Goal: Check status: Check status

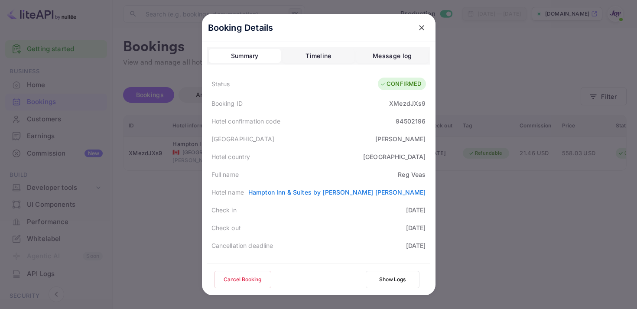
scroll to position [159, 0]
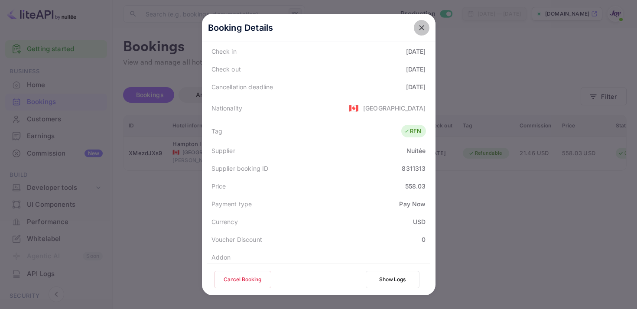
click at [421, 27] on icon "close" at bounding box center [421, 27] width 5 height 5
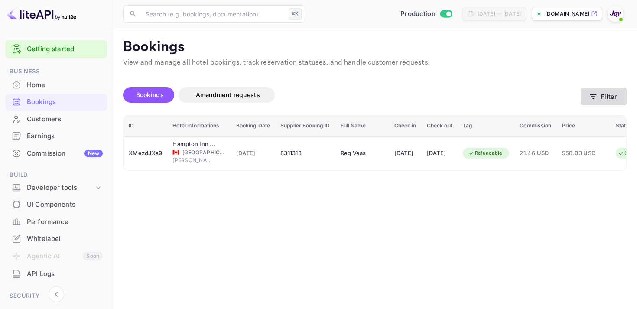
click at [603, 96] on button "Filter" at bounding box center [604, 97] width 46 height 18
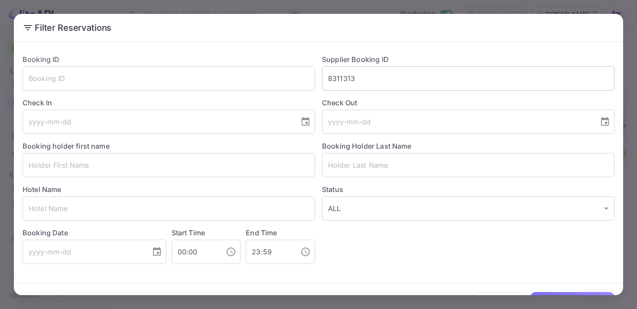
click at [346, 76] on input "8311313" at bounding box center [468, 78] width 293 height 24
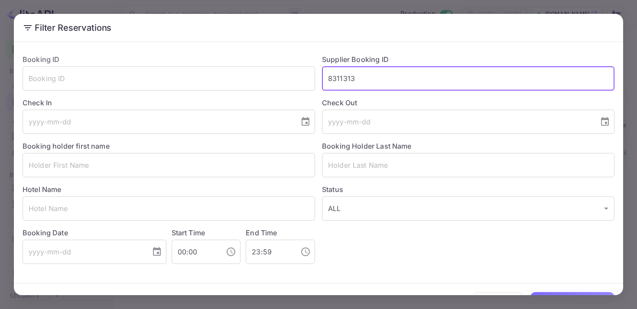
click at [346, 76] on input "8311313" at bounding box center [468, 78] width 293 height 24
paste input "8759243"
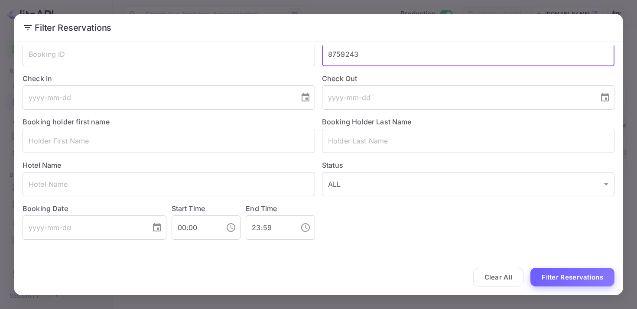
type input "8759243"
click at [556, 278] on button "Filter Reservations" at bounding box center [573, 277] width 84 height 19
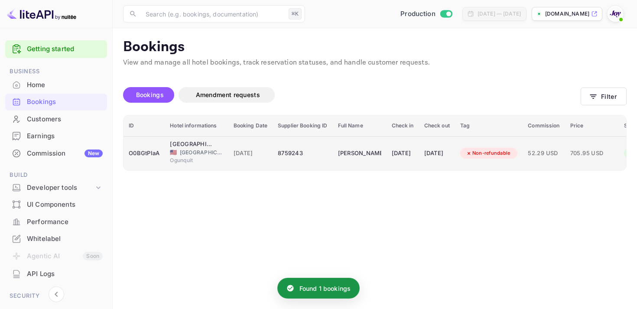
click at [387, 158] on td "[PERSON_NAME]" at bounding box center [360, 153] width 54 height 34
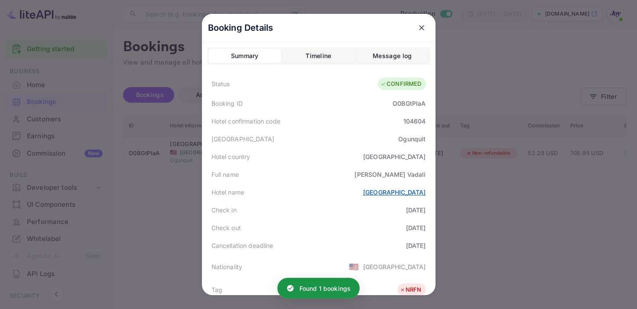
scroll to position [253, 0]
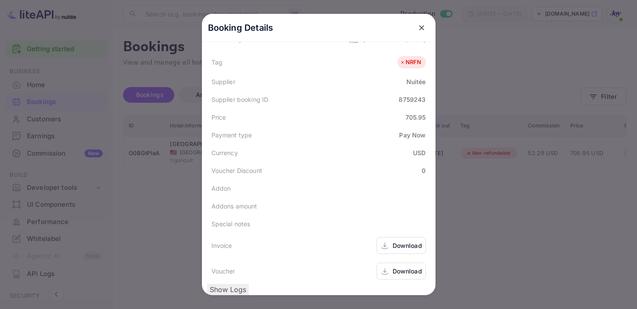
click at [391, 237] on div "Download" at bounding box center [401, 245] width 49 height 17
click at [387, 267] on icon at bounding box center [385, 271] width 9 height 9
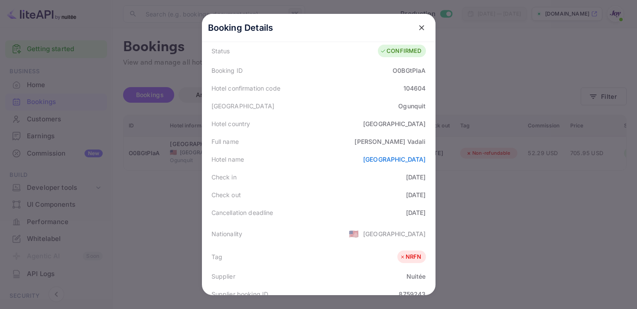
scroll to position [0, 0]
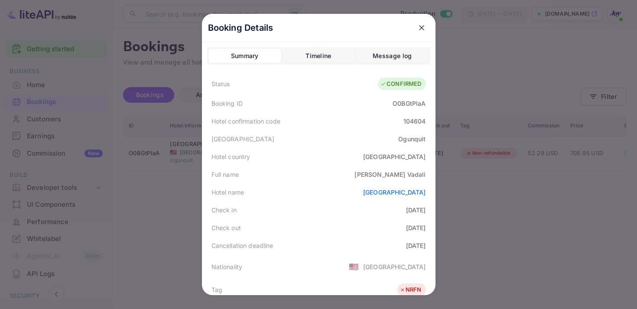
click at [410, 102] on div "O0BGtPIaA" at bounding box center [409, 103] width 33 height 9
copy div "O0BGtPIaA"
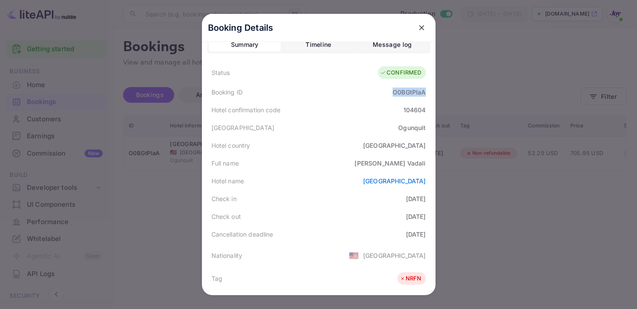
scroll to position [13, 0]
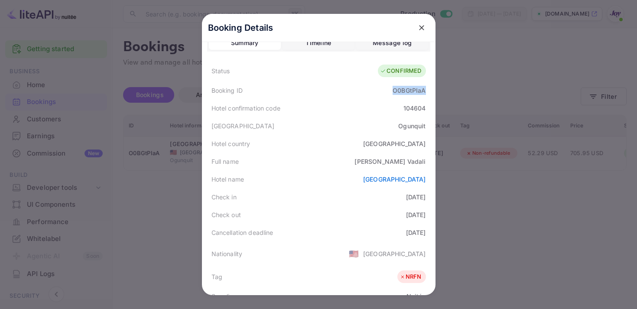
click at [421, 20] on button "close" at bounding box center [422, 28] width 16 height 16
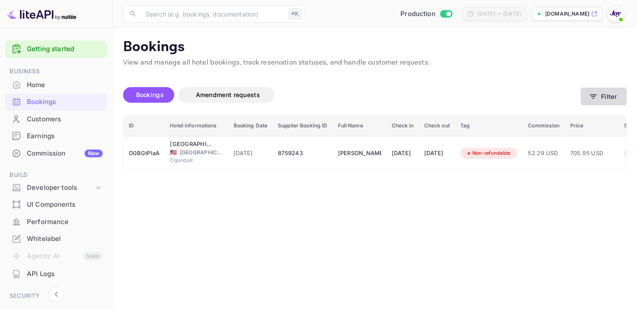
click at [589, 92] on icon "button" at bounding box center [593, 96] width 9 height 9
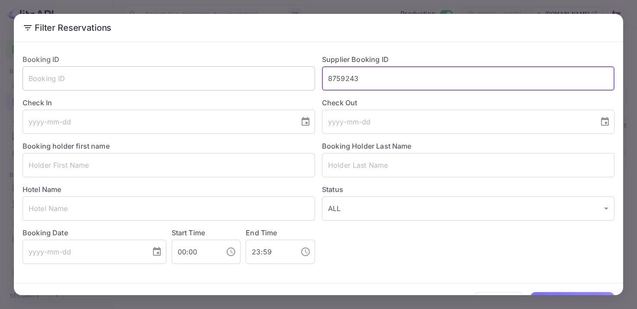
drag, startPoint x: 360, startPoint y: 81, endPoint x: 289, endPoint y: 78, distance: 71.6
click at [289, 78] on div "Booking ID ​ Supplier Booking ID 8759243 ​ Check In ​ Check Out ​ Booking holde…" at bounding box center [315, 155] width 599 height 217
paste input "9184629"
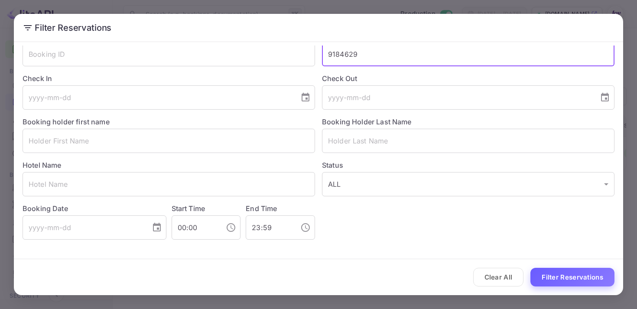
type input "9184629"
click at [565, 280] on button "Filter Reservations" at bounding box center [573, 277] width 84 height 19
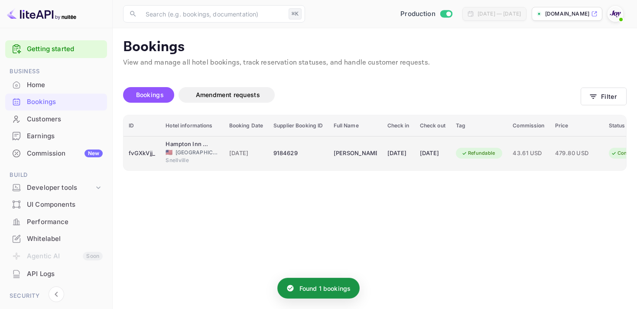
click at [415, 158] on td "[DATE]" at bounding box center [398, 153] width 33 height 34
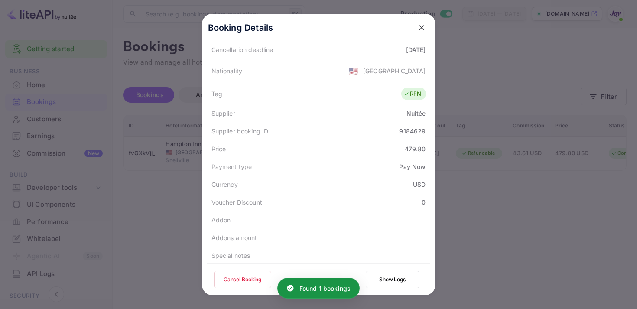
scroll to position [251, 0]
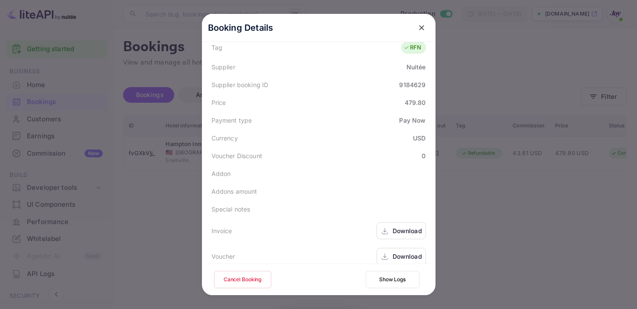
click at [386, 226] on div "Download" at bounding box center [401, 230] width 49 height 17
click at [402, 254] on div "Download" at bounding box center [401, 256] width 49 height 17
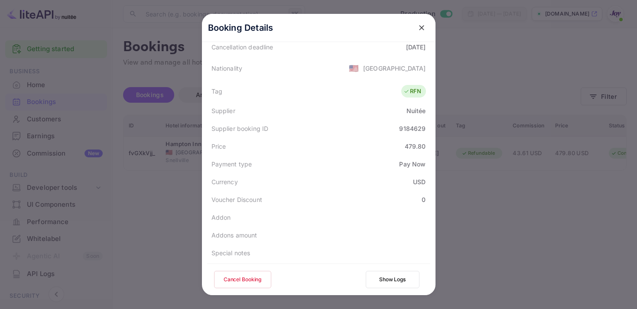
scroll to position [121, 0]
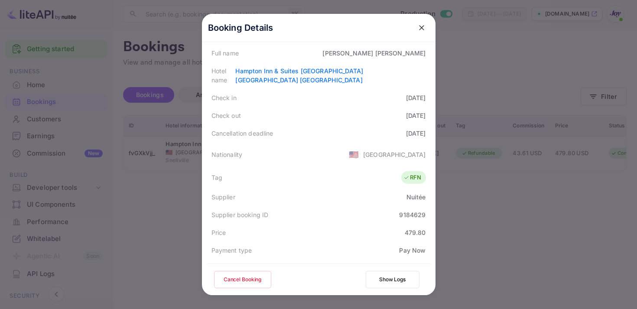
click at [417, 27] on icon "close" at bounding box center [421, 27] width 9 height 9
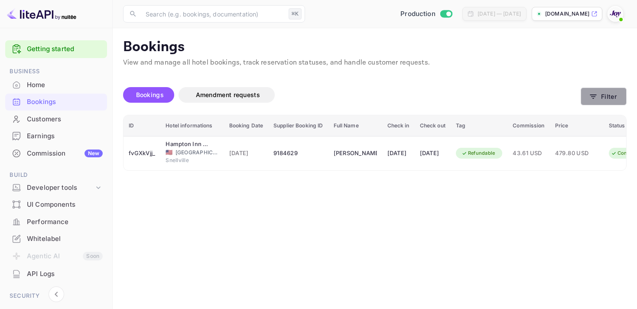
click at [598, 100] on button "Filter" at bounding box center [604, 97] width 46 height 18
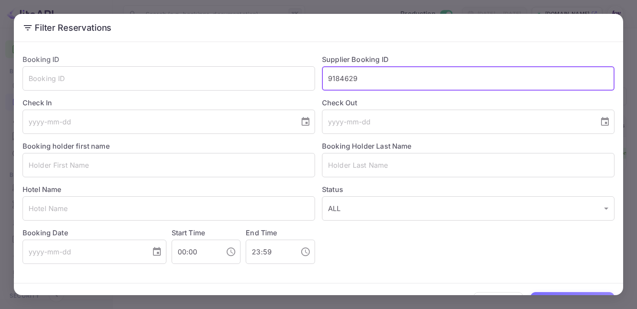
click at [350, 76] on input "9184629" at bounding box center [468, 78] width 293 height 24
paste input "8709268"
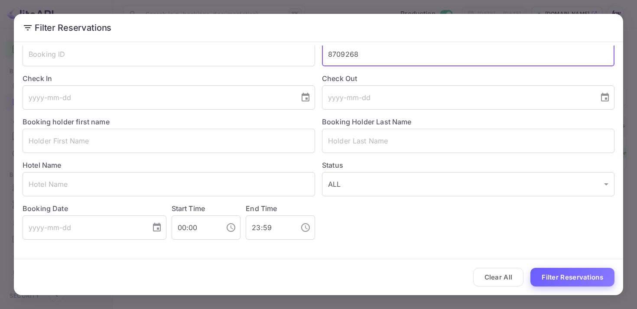
type input "8709268"
click at [563, 276] on button "Filter Reservations" at bounding box center [573, 277] width 84 height 19
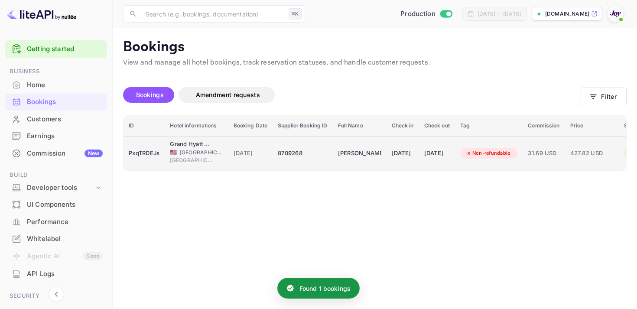
click at [438, 151] on td "[DATE]" at bounding box center [437, 153] width 36 height 34
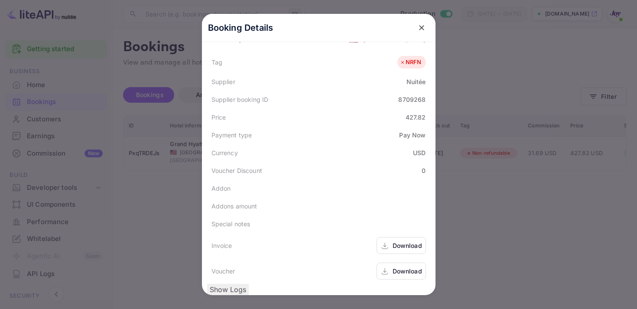
scroll to position [253, 0]
click at [390, 237] on div "Download" at bounding box center [401, 245] width 49 height 17
click at [381, 267] on icon at bounding box center [385, 271] width 9 height 9
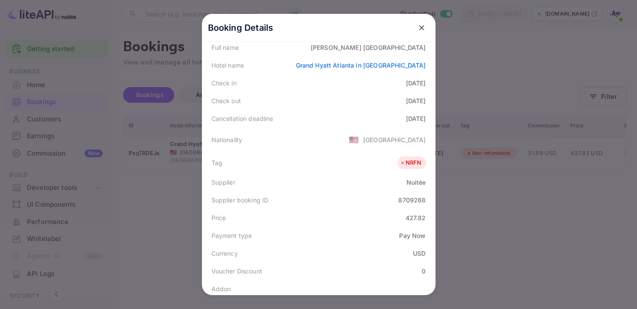
scroll to position [0, 0]
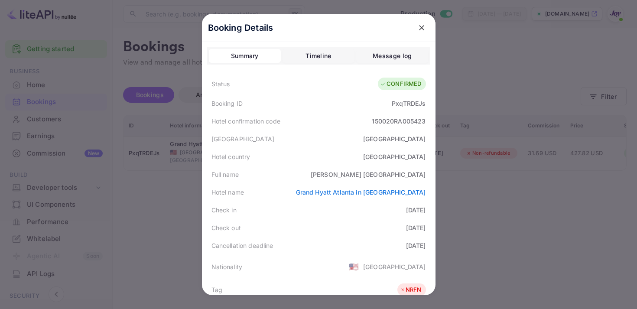
click at [402, 104] on div "PxqTRDEJs" at bounding box center [409, 103] width 34 height 9
copy div "PxqTRDEJs"
click at [423, 27] on icon "close" at bounding box center [421, 27] width 9 height 9
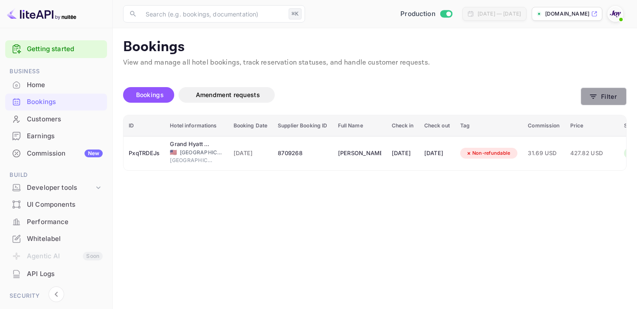
click at [595, 97] on icon "button" at bounding box center [593, 96] width 9 height 9
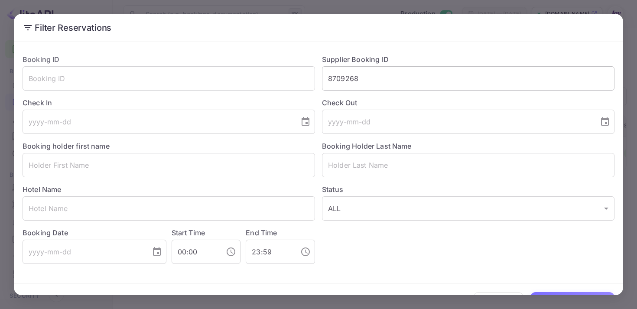
click at [344, 73] on input "8709268" at bounding box center [468, 78] width 293 height 24
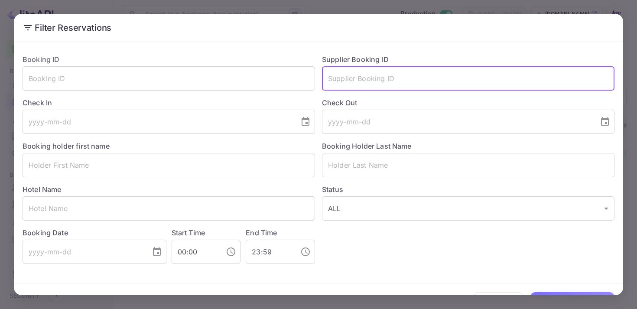
paste input "8946946"
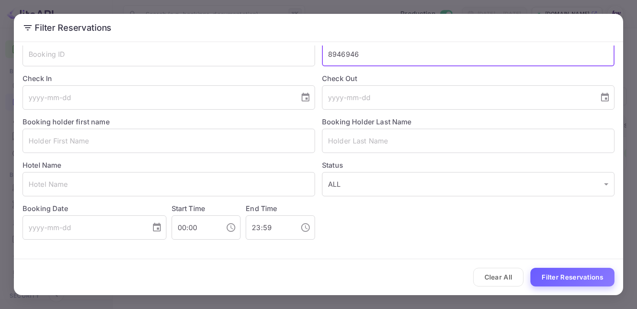
type input "8946946"
click at [561, 277] on button "Filter Reservations" at bounding box center [573, 277] width 84 height 19
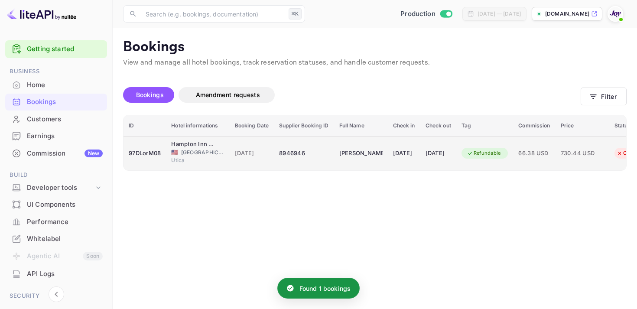
click at [407, 156] on div "[DATE]" at bounding box center [404, 154] width 22 height 14
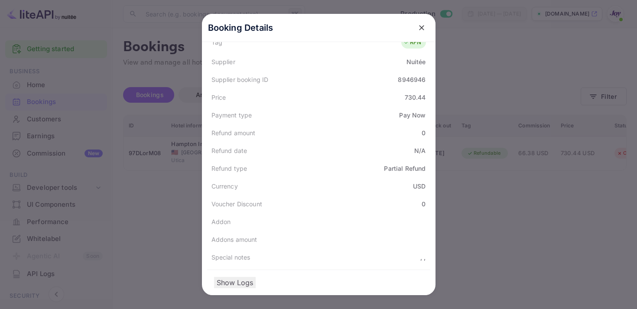
scroll to position [0, 0]
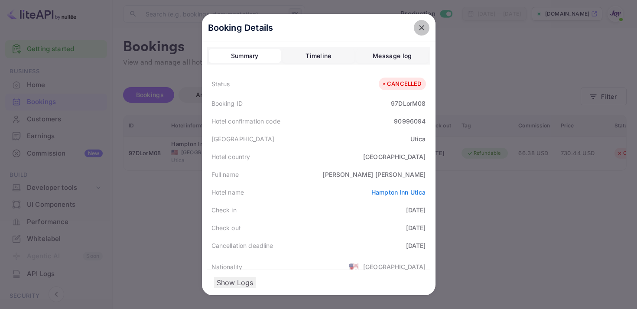
click at [425, 27] on icon "close" at bounding box center [421, 27] width 9 height 9
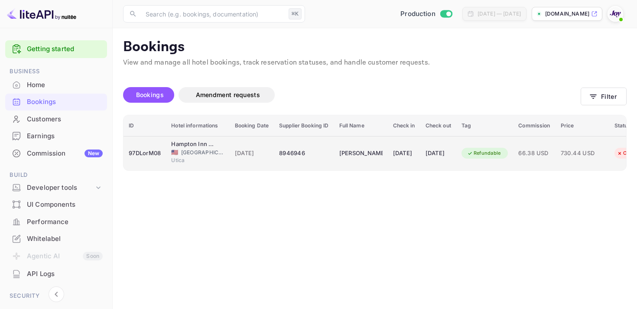
click at [387, 155] on td "[PERSON_NAME]" at bounding box center [361, 153] width 54 height 34
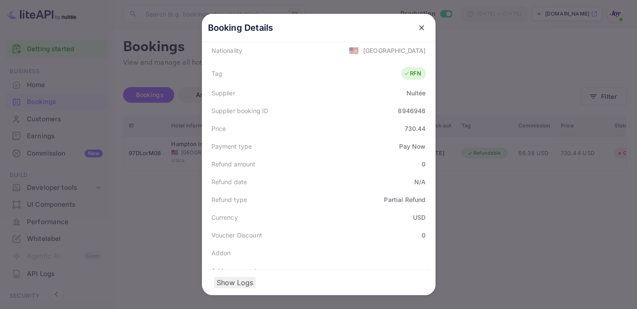
scroll to position [255, 0]
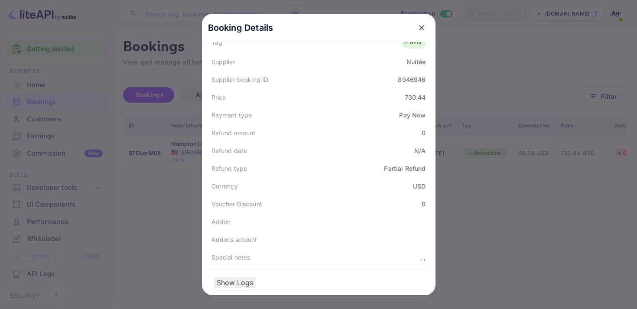
click at [426, 26] on button "close" at bounding box center [422, 28] width 16 height 16
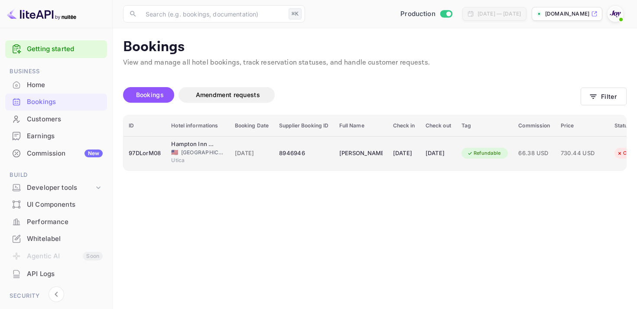
click at [482, 156] on div "Refundable" at bounding box center [484, 153] width 45 height 11
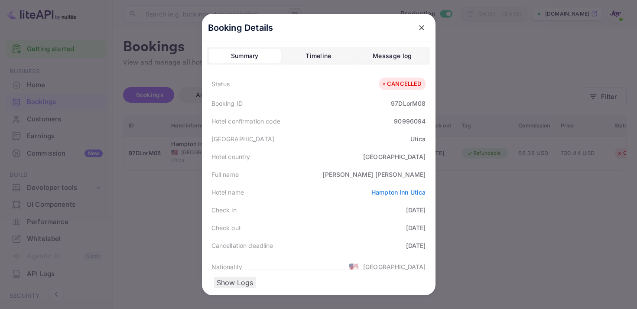
click at [306, 54] on div "Timeline" at bounding box center [319, 56] width 26 height 10
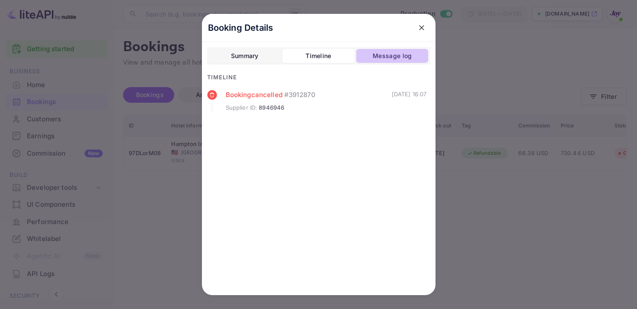
click at [378, 53] on div "Message log" at bounding box center [392, 56] width 39 height 10
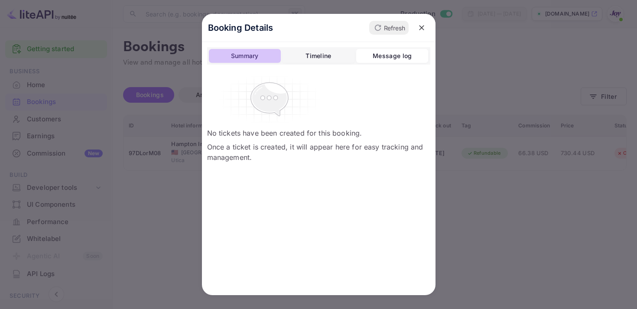
click at [243, 55] on div "Summary" at bounding box center [245, 56] width 28 height 10
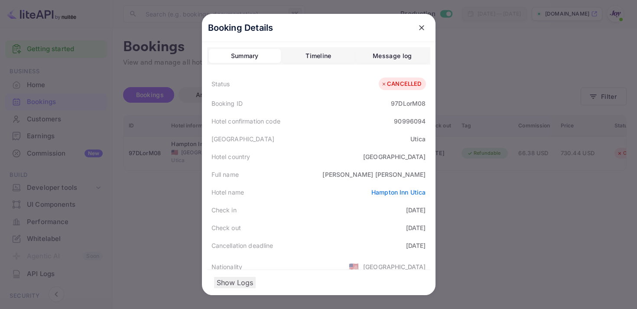
click at [421, 26] on icon "close" at bounding box center [421, 27] width 9 height 9
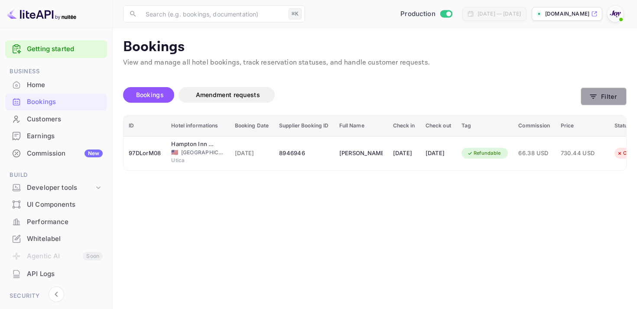
click at [607, 99] on button "Filter" at bounding box center [604, 97] width 46 height 18
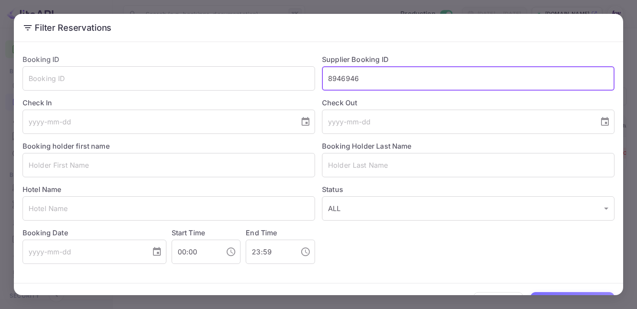
click at [351, 77] on input "8946946" at bounding box center [468, 78] width 293 height 24
paste input "8842098"
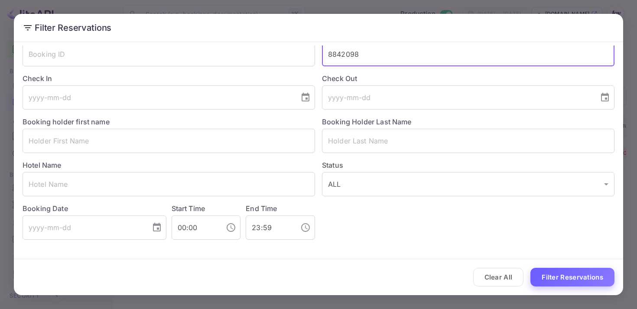
type input "8842098"
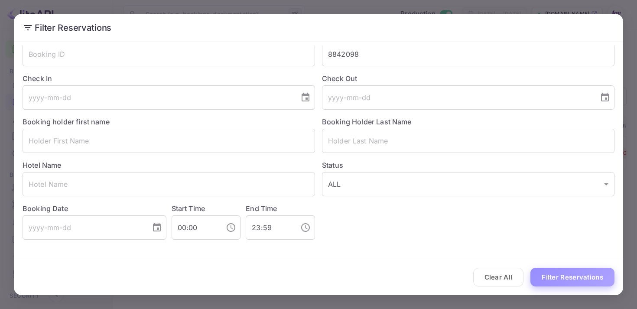
click at [571, 271] on button "Filter Reservations" at bounding box center [573, 277] width 84 height 19
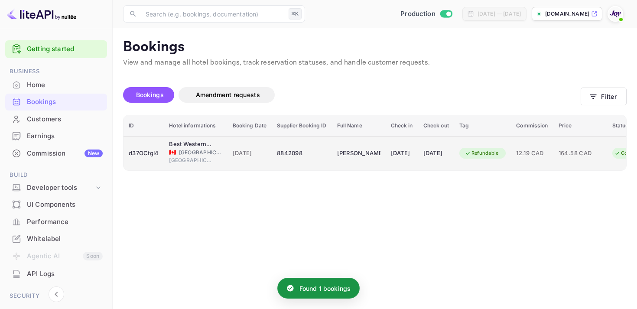
click at [372, 161] on td "[PERSON_NAME]" at bounding box center [359, 153] width 54 height 34
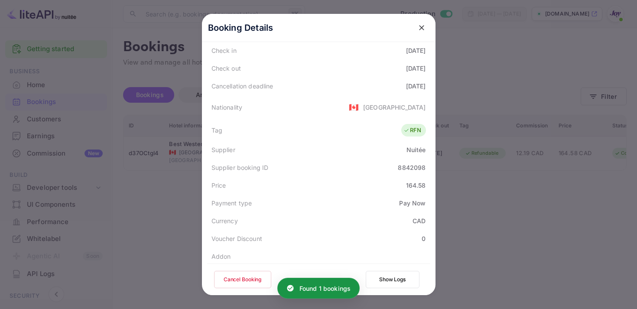
scroll to position [251, 0]
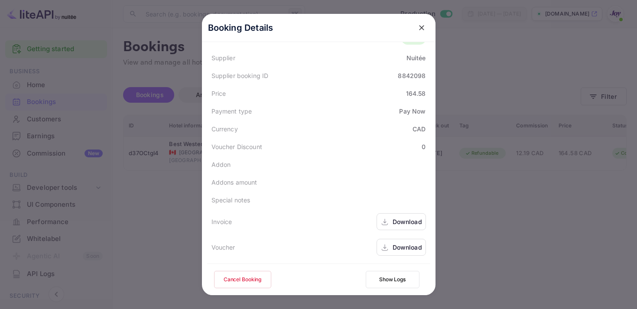
click at [385, 220] on icon at bounding box center [385, 222] width 9 height 9
click at [394, 254] on div "Download" at bounding box center [401, 247] width 49 height 17
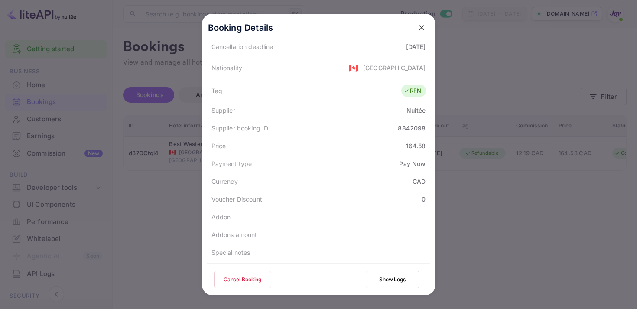
scroll to position [119, 0]
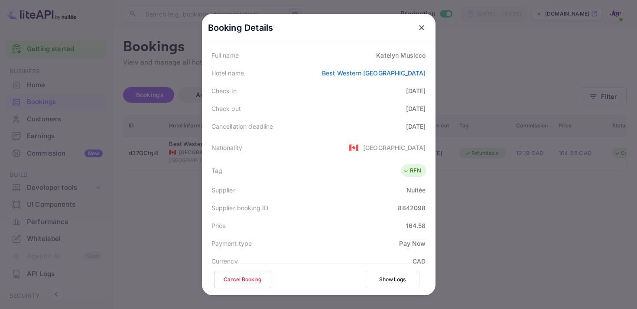
click at [423, 25] on icon "close" at bounding box center [421, 27] width 9 height 9
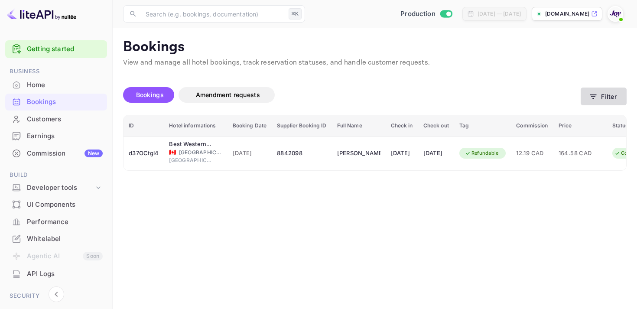
click at [611, 100] on button "Filter" at bounding box center [604, 97] width 46 height 18
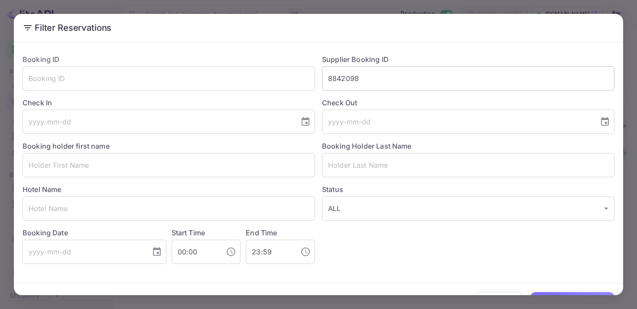
click at [347, 79] on input "8842098" at bounding box center [468, 78] width 293 height 24
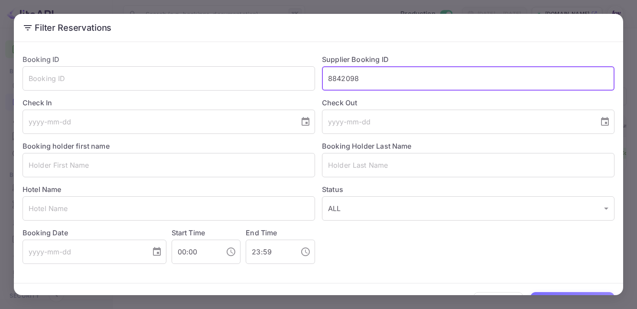
click at [347, 79] on input "8842098" at bounding box center [468, 78] width 293 height 24
paste input "9103482"
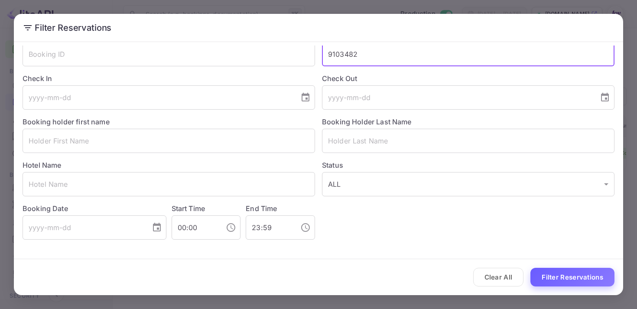
type input "9103482"
click at [567, 277] on button "Filter Reservations" at bounding box center [573, 277] width 84 height 19
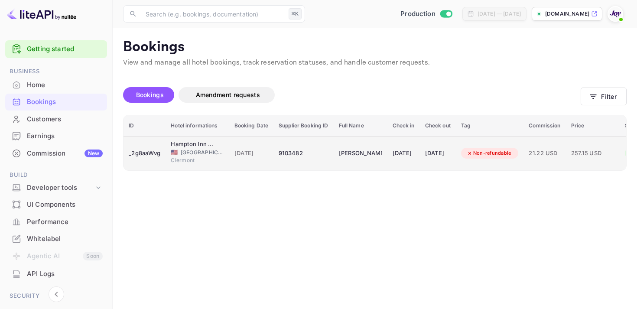
click at [333, 159] on td "9103482" at bounding box center [304, 153] width 60 height 34
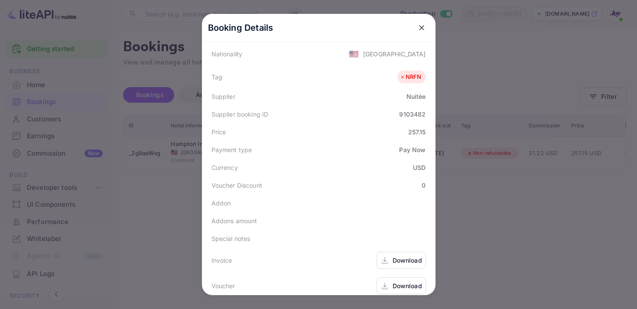
scroll to position [253, 0]
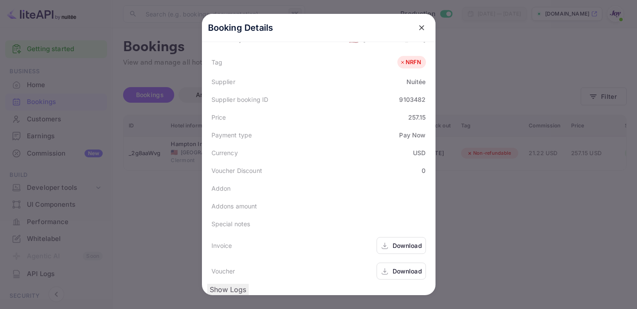
click at [400, 237] on div "Download" at bounding box center [401, 245] width 49 height 17
click at [400, 267] on div "Download" at bounding box center [407, 271] width 29 height 9
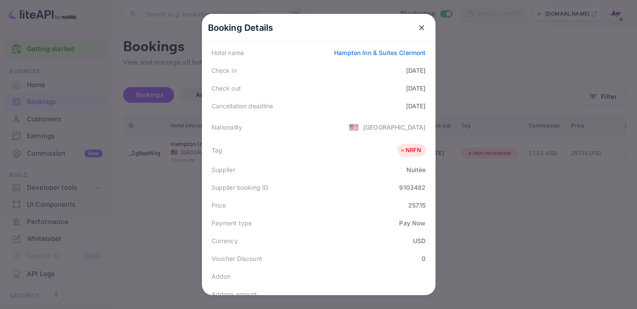
scroll to position [138, 0]
click at [423, 26] on icon "close" at bounding box center [421, 27] width 9 height 9
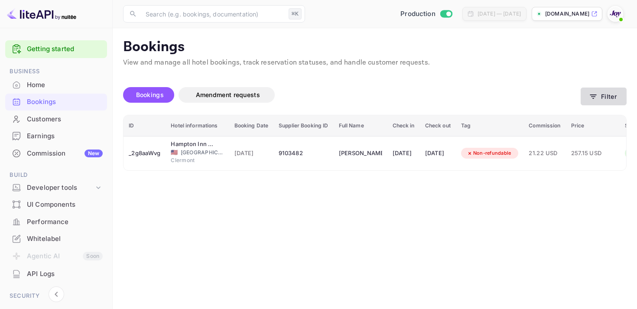
click at [592, 98] on icon "button" at bounding box center [593, 96] width 9 height 9
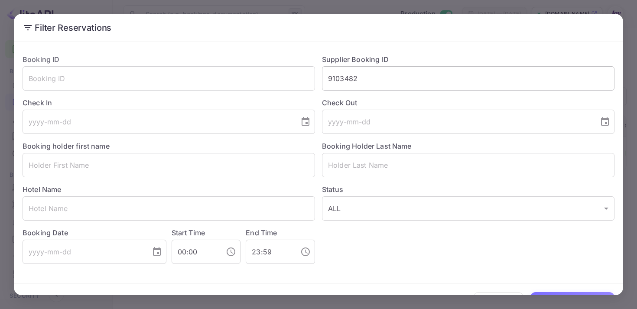
click at [335, 79] on input "9103482" at bounding box center [468, 78] width 293 height 24
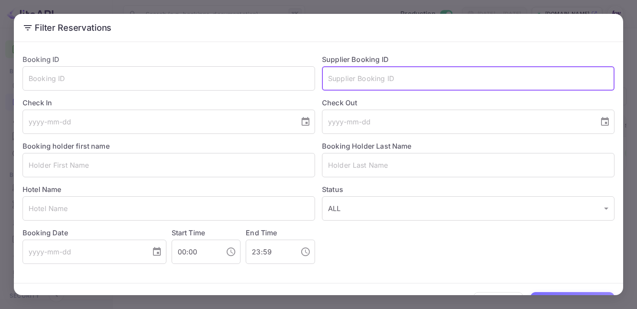
paste input "9048235"
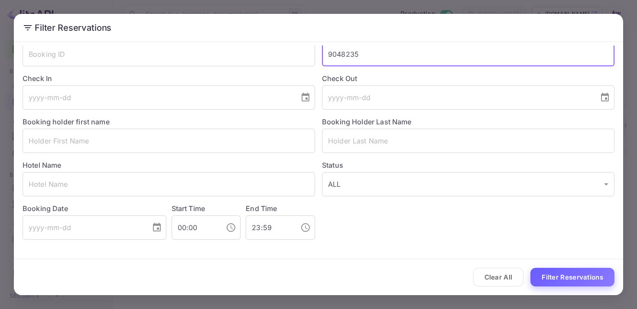
type input "9048235"
click at [568, 278] on button "Filter Reservations" at bounding box center [573, 277] width 84 height 19
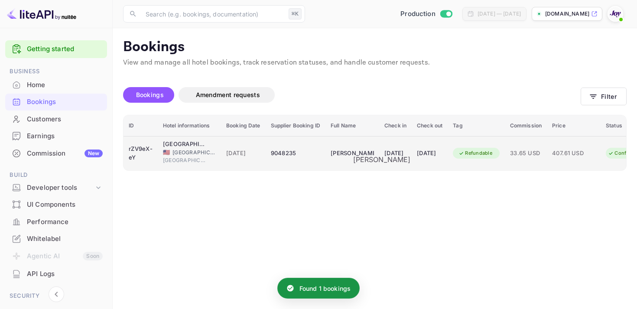
click at [372, 154] on div "[PERSON_NAME]" at bounding box center [352, 154] width 43 height 14
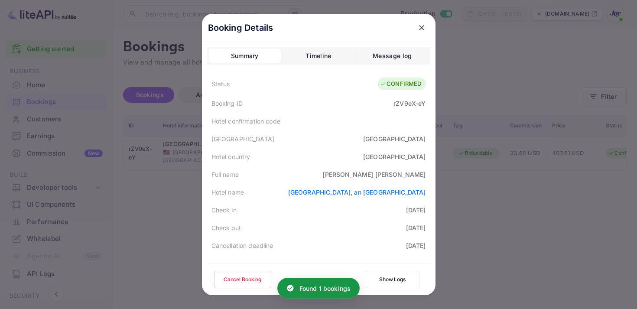
scroll to position [260, 0]
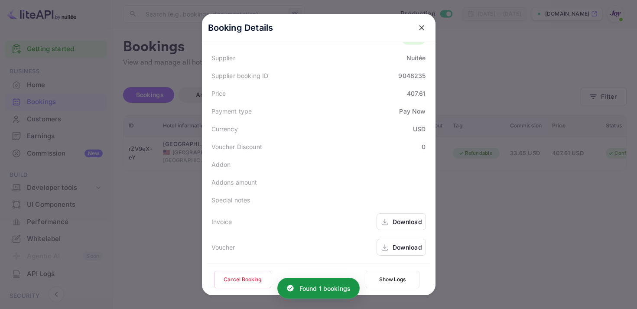
click at [384, 225] on icon at bounding box center [384, 224] width 7 height 2
click at [383, 248] on icon at bounding box center [385, 247] width 9 height 9
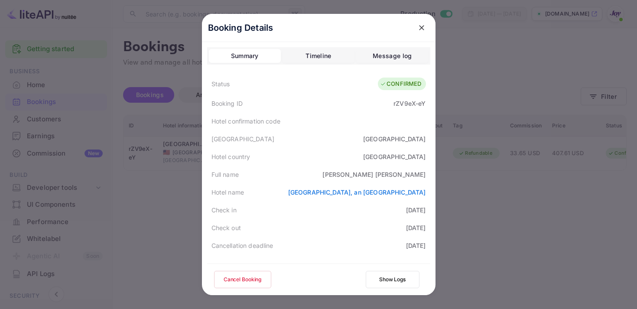
click at [408, 105] on div "rZV9eX-eY" at bounding box center [410, 103] width 32 height 9
copy div "rZV9eX"
click at [393, 92] on div "Status CONFIRMED" at bounding box center [318, 84] width 223 height 22
drag, startPoint x: 392, startPoint y: 100, endPoint x: 445, endPoint y: 100, distance: 52.4
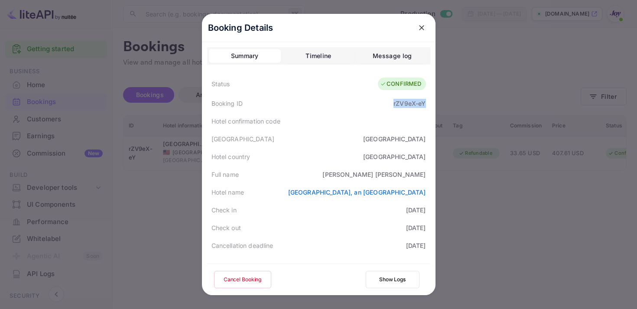
click at [445, 100] on div "Booking Details Summary Timeline Message log Status CONFIRMED Booking ID rZV9eX…" at bounding box center [318, 154] width 261 height 309
copy div "rZV9eX-eY"
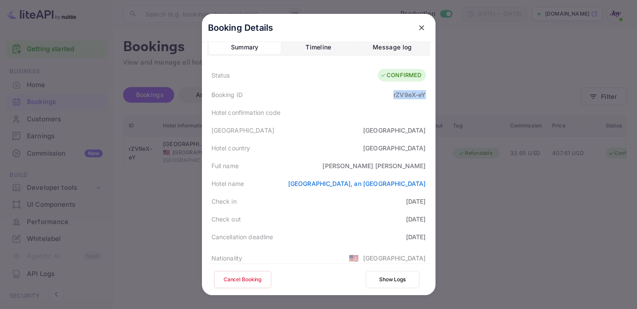
scroll to position [15, 0]
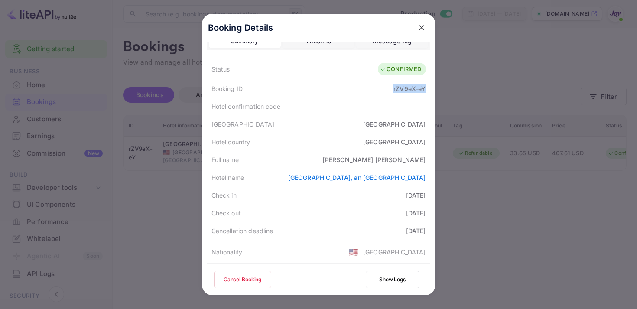
click at [423, 21] on button "close" at bounding box center [422, 28] width 16 height 16
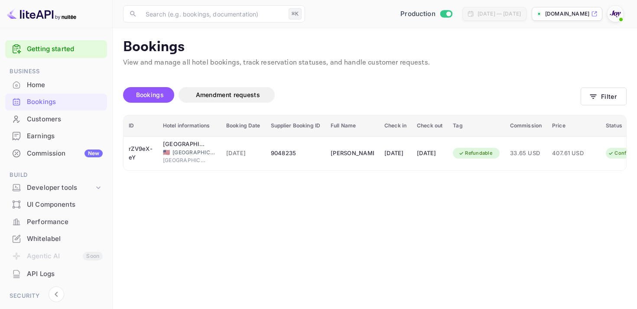
click at [594, 105] on div "Bookings Amendment requests Filter" at bounding box center [375, 96] width 504 height 36
click at [595, 102] on button "Filter" at bounding box center [604, 97] width 46 height 18
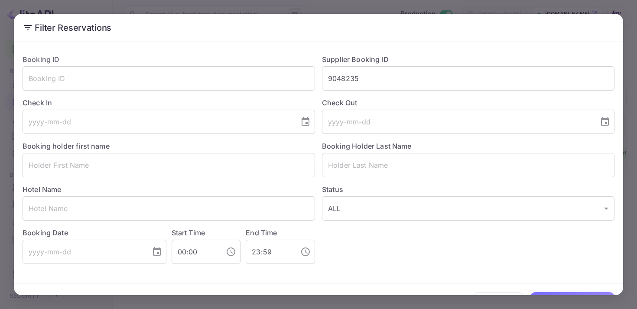
drag, startPoint x: 367, startPoint y: 85, endPoint x: 316, endPoint y: 79, distance: 52.0
click at [320, 80] on div "Supplier Booking ID 9048235 ​" at bounding box center [465, 68] width 300 height 43
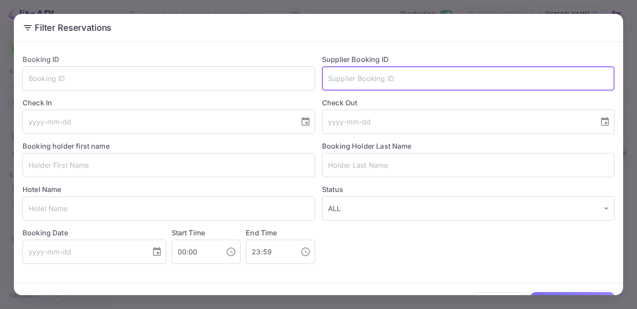
paste input "8795293"
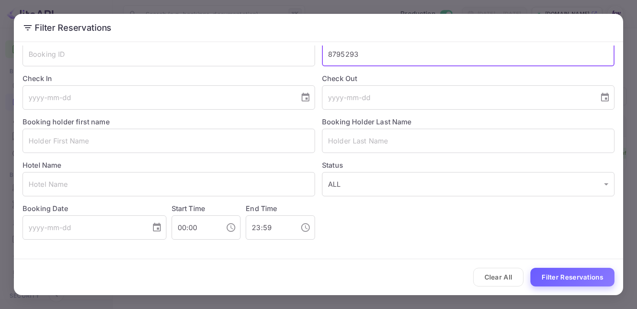
type input "8795293"
click at [565, 283] on button "Filter Reservations" at bounding box center [573, 277] width 84 height 19
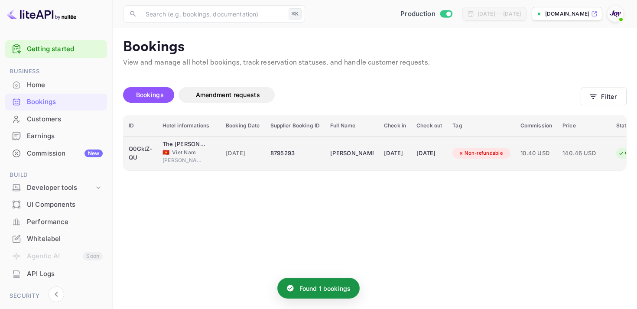
click at [320, 146] on td "8795293" at bounding box center [295, 153] width 60 height 34
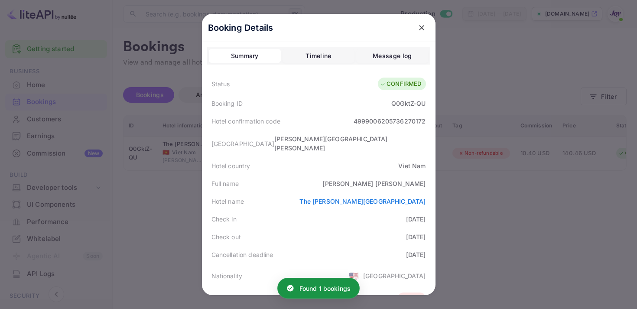
scroll to position [253, 0]
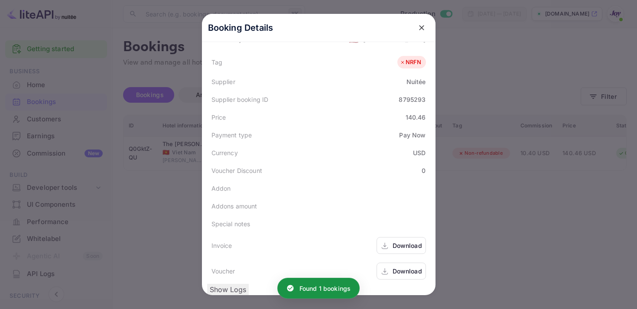
click at [388, 241] on icon at bounding box center [385, 245] width 9 height 9
click at [397, 267] on div "Download" at bounding box center [407, 271] width 29 height 9
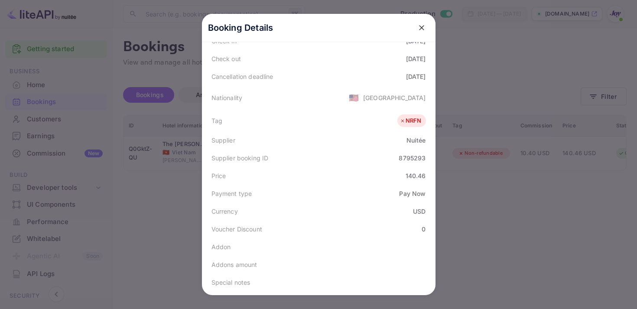
scroll to position [165, 0]
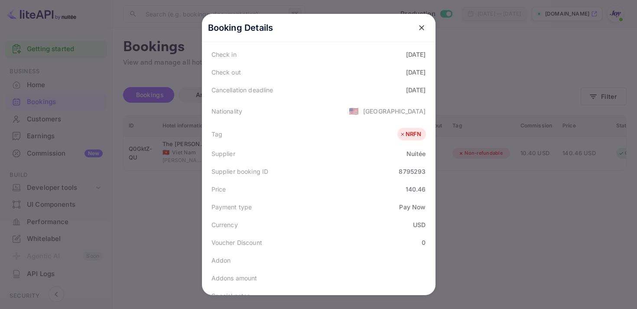
click at [420, 25] on icon "close" at bounding box center [421, 27] width 9 height 9
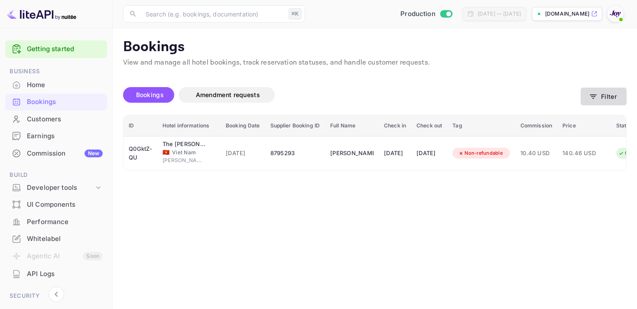
click at [603, 98] on button "Filter" at bounding box center [604, 97] width 46 height 18
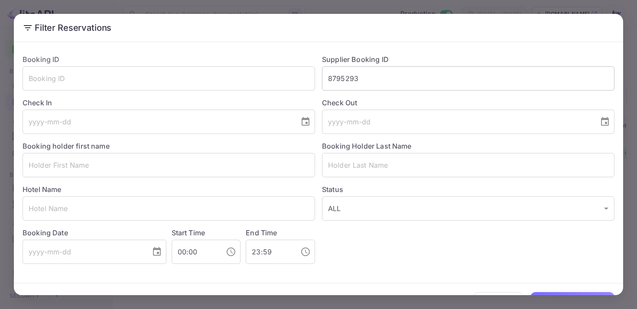
click at [345, 81] on input "8795293" at bounding box center [468, 78] width 293 height 24
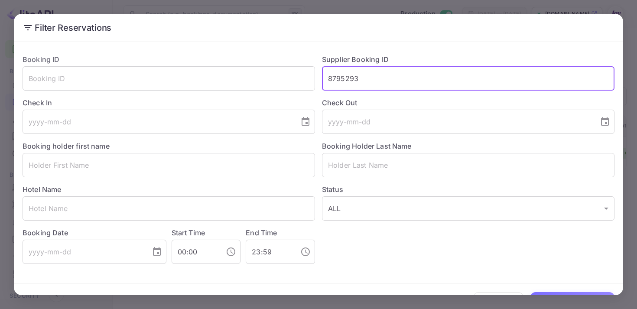
click at [345, 81] on input "8795293" at bounding box center [468, 78] width 293 height 24
paste input "8573483"
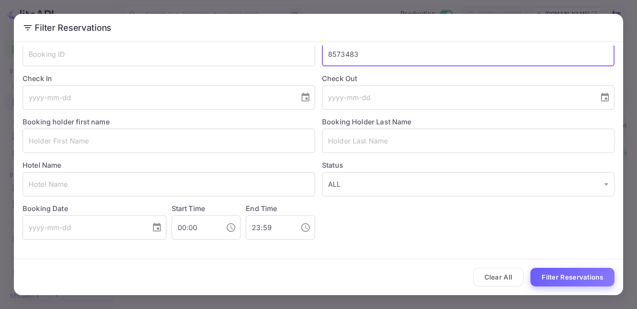
type input "8573483"
click at [556, 285] on button "Filter Reservations" at bounding box center [573, 277] width 84 height 19
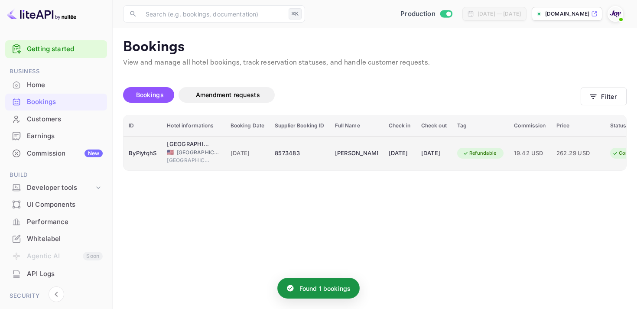
click at [443, 151] on div "[DATE]" at bounding box center [434, 154] width 26 height 14
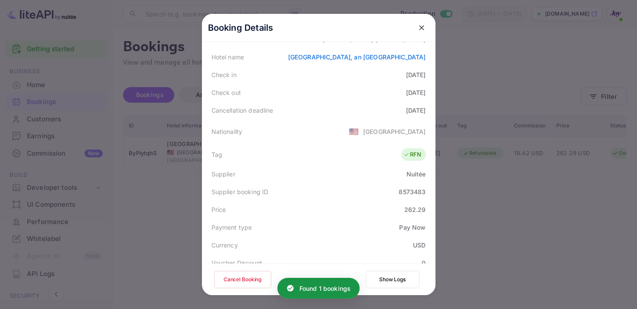
scroll to position [227, 0]
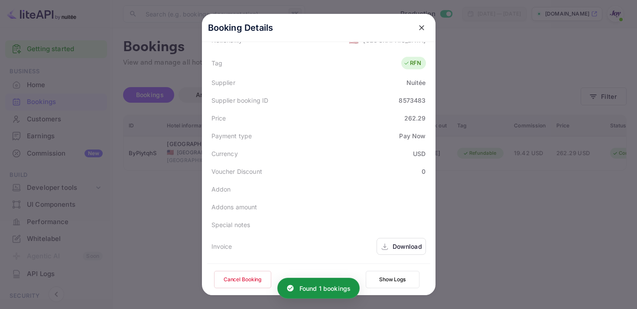
click at [390, 250] on div "Download" at bounding box center [401, 246] width 49 height 17
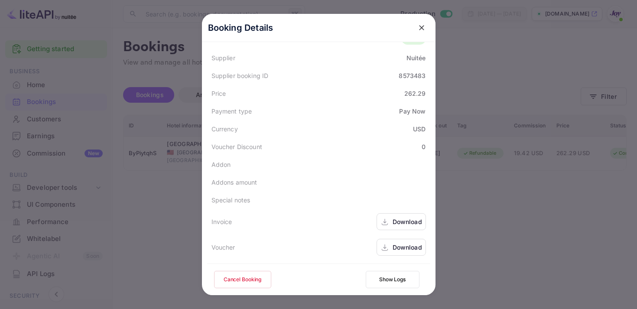
click at [388, 252] on div "Download" at bounding box center [401, 247] width 49 height 17
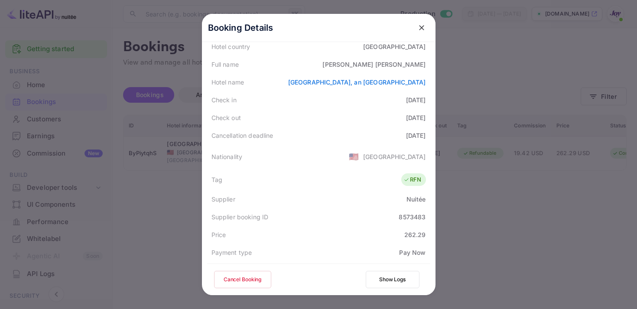
scroll to position [84, 0]
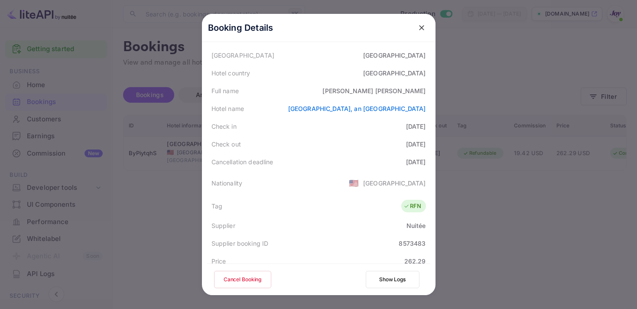
click at [419, 29] on icon "close" at bounding box center [421, 27] width 5 height 5
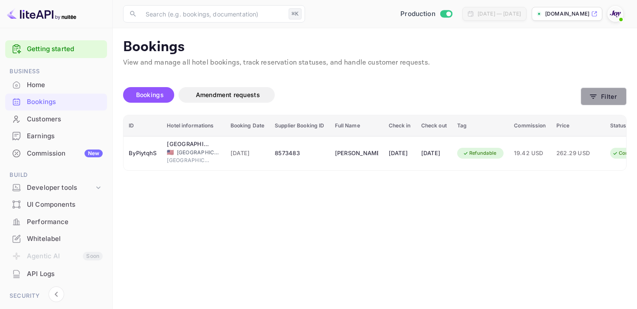
click at [609, 100] on button "Filter" at bounding box center [604, 97] width 46 height 18
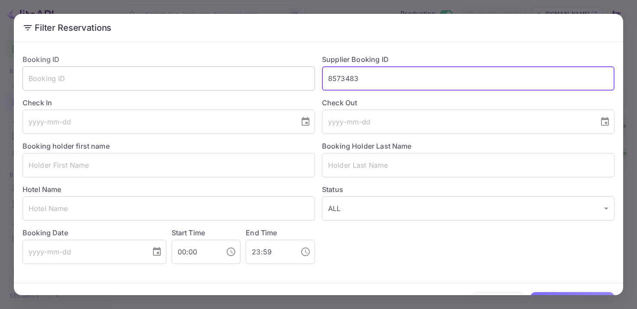
drag, startPoint x: 362, startPoint y: 81, endPoint x: 315, endPoint y: 79, distance: 47.7
click at [315, 79] on div "Booking ID ​ Supplier Booking ID 8573483 ​ Check In ​ Check Out ​ Booking holde…" at bounding box center [315, 155] width 599 height 217
paste input "8666337"
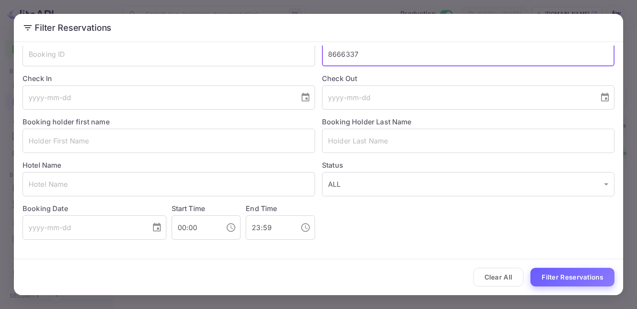
type input "8666337"
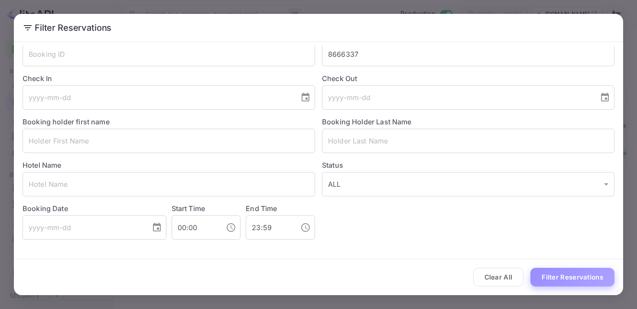
click at [578, 273] on button "Filter Reservations" at bounding box center [573, 277] width 84 height 19
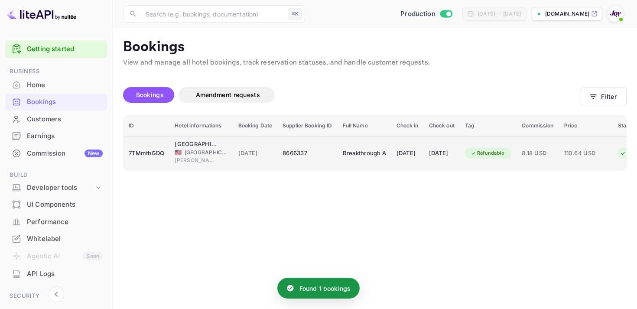
click at [322, 153] on div "8666337" at bounding box center [307, 154] width 49 height 14
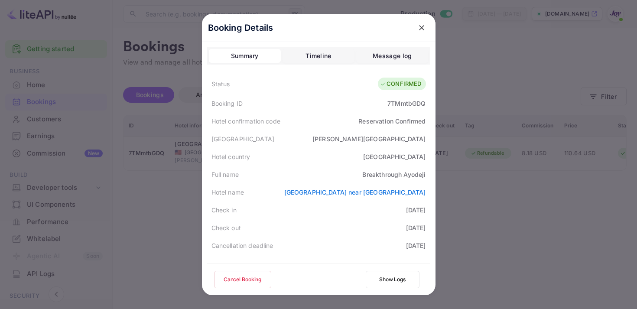
scroll to position [279, 0]
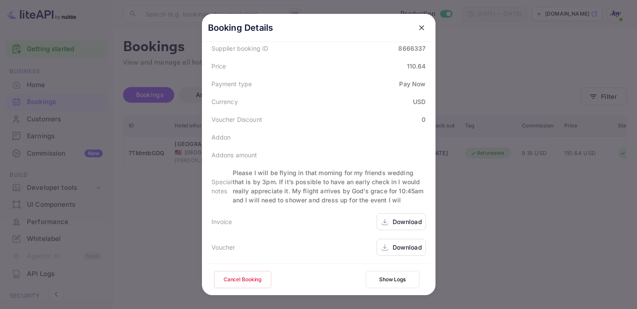
click at [403, 222] on div "Download" at bounding box center [407, 221] width 29 height 9
click at [410, 247] on div "Download" at bounding box center [407, 247] width 29 height 9
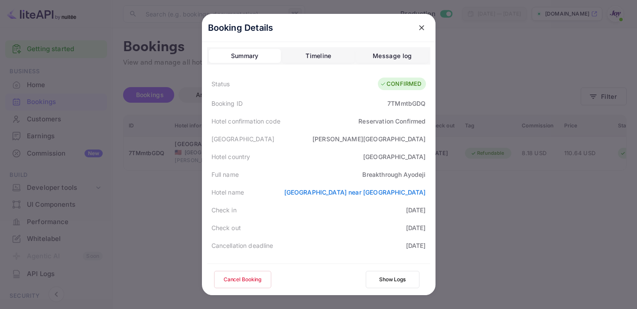
scroll to position [3, 0]
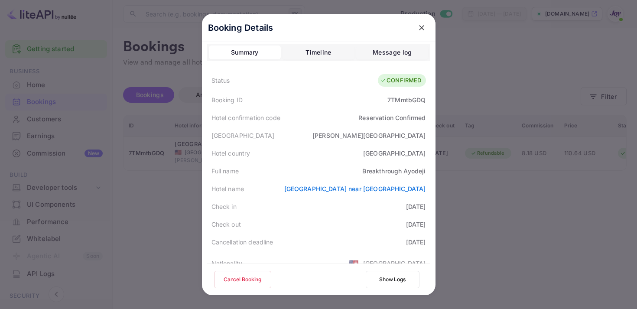
click at [404, 98] on div "7TMmtbGDQ" at bounding box center [406, 99] width 38 height 9
copy div "7TMmtbGDQ"
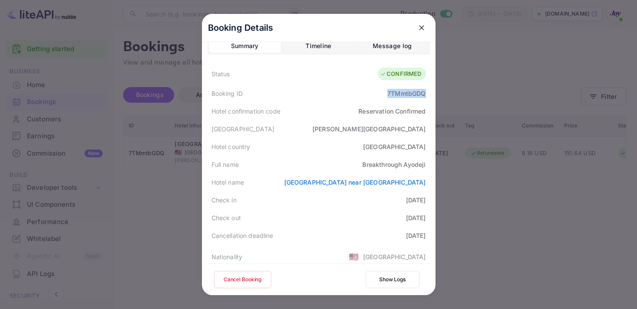
scroll to position [13, 0]
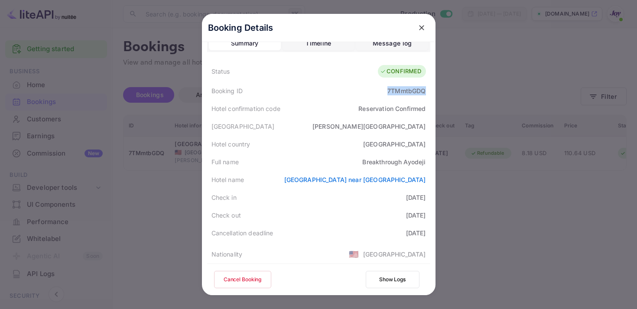
click at [424, 30] on icon "close" at bounding box center [421, 27] width 9 height 9
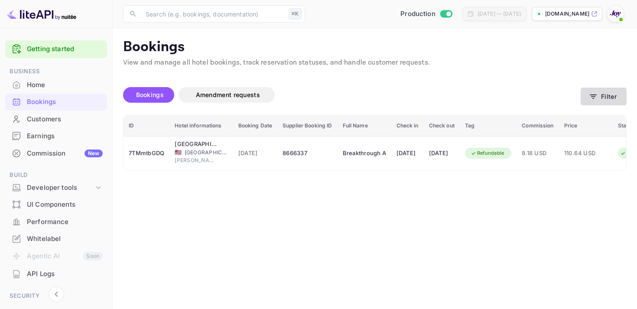
click at [610, 94] on button "Filter" at bounding box center [604, 97] width 46 height 18
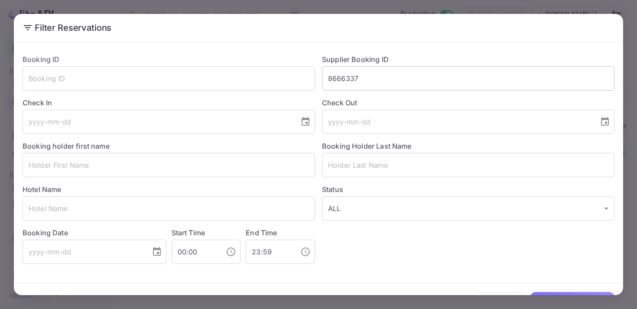
click at [335, 81] on input "8666337" at bounding box center [468, 78] width 293 height 24
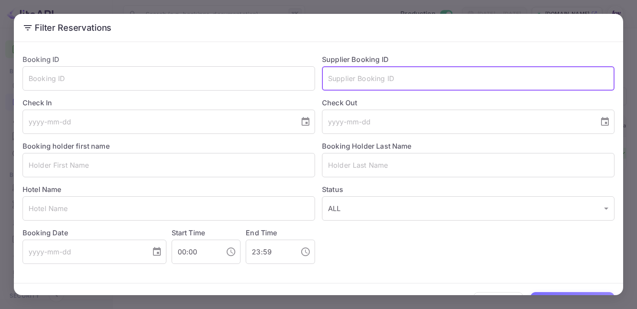
paste input "9101251"
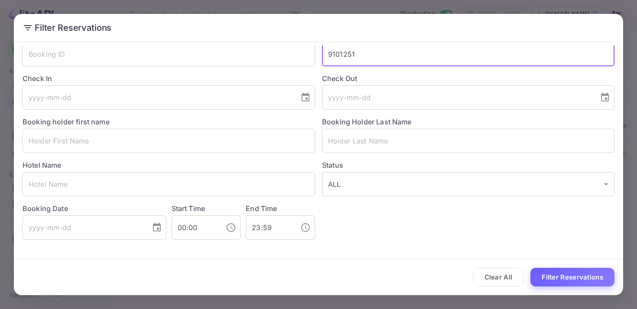
type input "9101251"
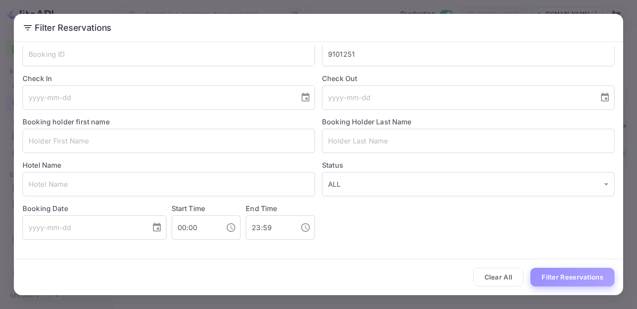
click at [602, 283] on button "Filter Reservations" at bounding box center [573, 277] width 84 height 19
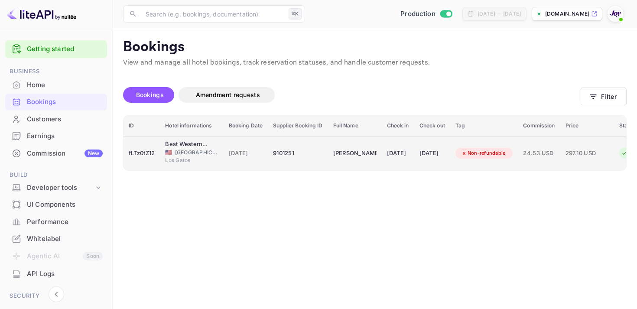
click at [414, 160] on td "[DATE]" at bounding box center [398, 153] width 33 height 34
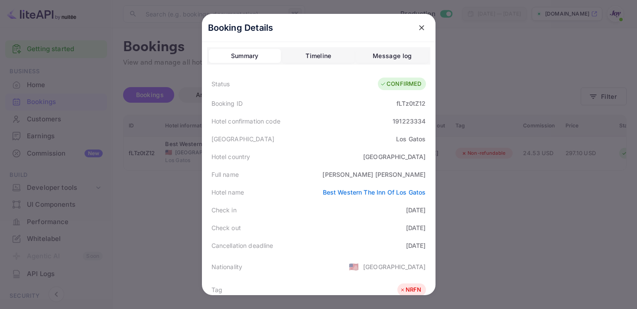
scroll to position [253, 0]
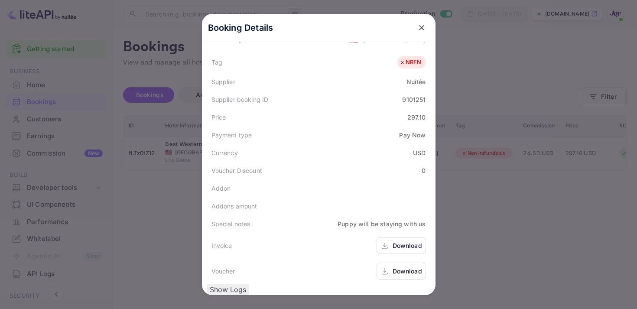
click at [382, 241] on icon at bounding box center [385, 245] width 9 height 9
click at [381, 267] on icon at bounding box center [385, 271] width 9 height 9
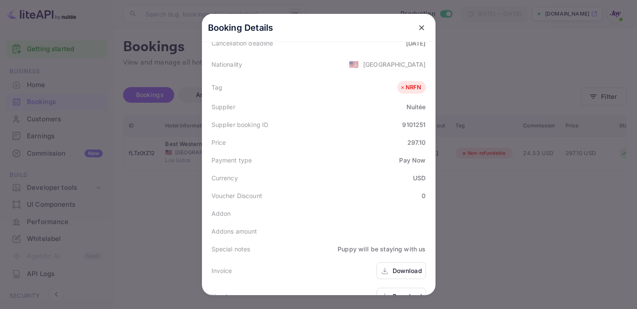
scroll to position [143, 0]
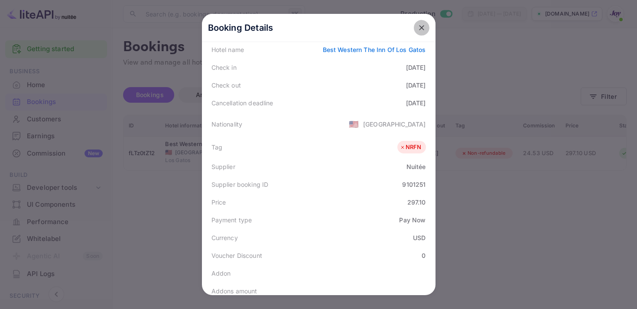
click at [424, 30] on icon "close" at bounding box center [421, 27] width 9 height 9
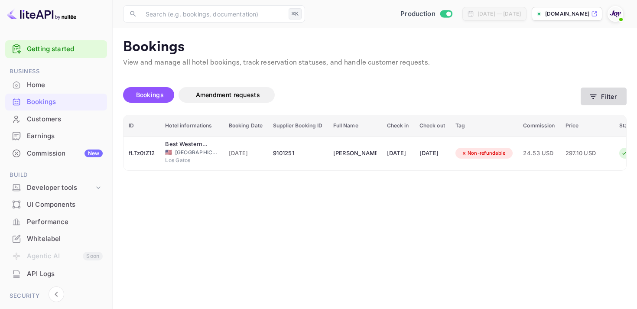
click at [612, 91] on button "Filter" at bounding box center [604, 97] width 46 height 18
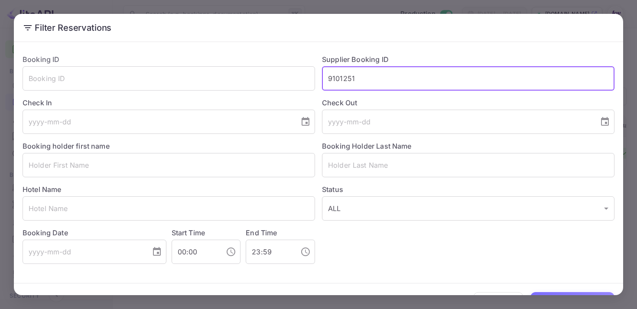
click at [335, 79] on input "9101251" at bounding box center [468, 78] width 293 height 24
click at [335, 77] on input "9101251" at bounding box center [468, 78] width 293 height 24
paste input "8730493"
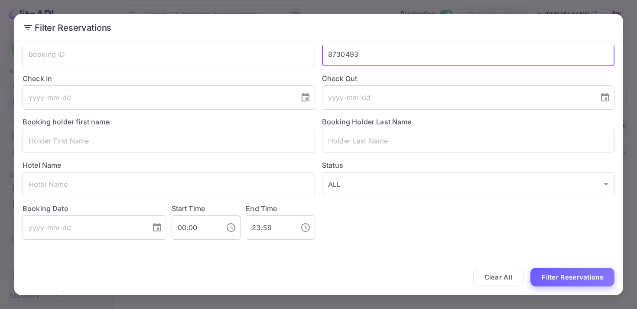
type input "8730493"
click at [581, 276] on button "Filter Reservations" at bounding box center [573, 277] width 84 height 19
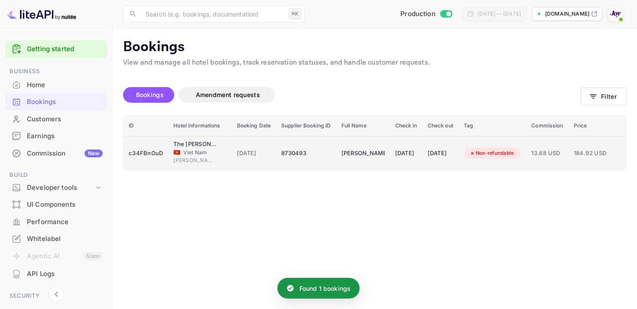
click at [406, 158] on div "[DATE]" at bounding box center [406, 154] width 22 height 14
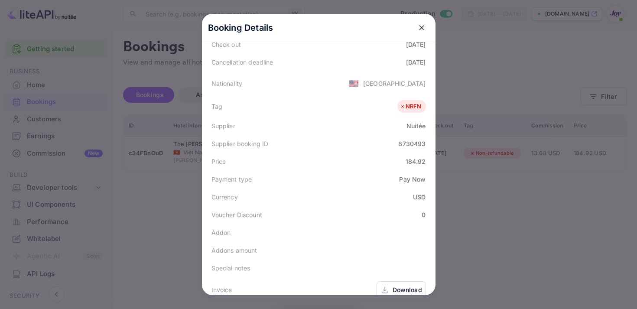
scroll to position [253, 0]
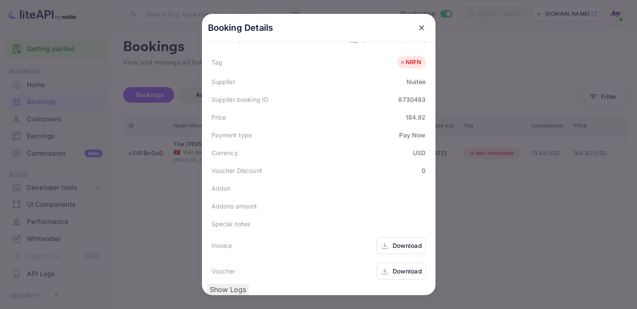
click at [389, 241] on icon at bounding box center [385, 245] width 9 height 9
click at [397, 267] on div "Download" at bounding box center [407, 271] width 29 height 9
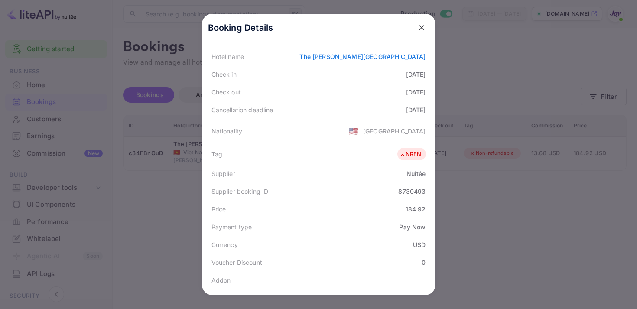
scroll to position [98, 0]
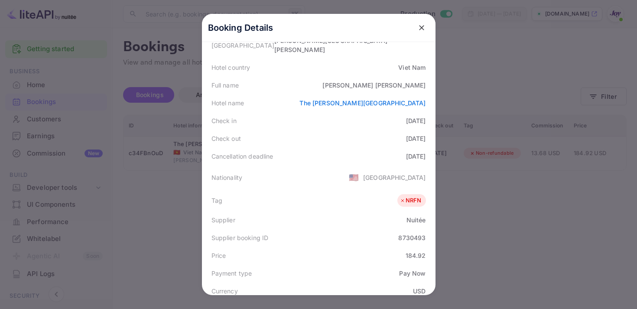
click at [425, 31] on icon "close" at bounding box center [421, 27] width 9 height 9
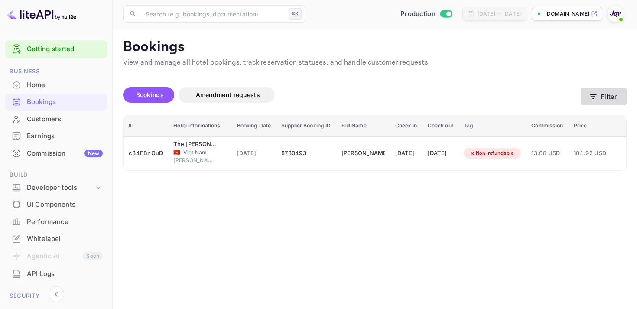
click at [605, 97] on button "Filter" at bounding box center [604, 97] width 46 height 18
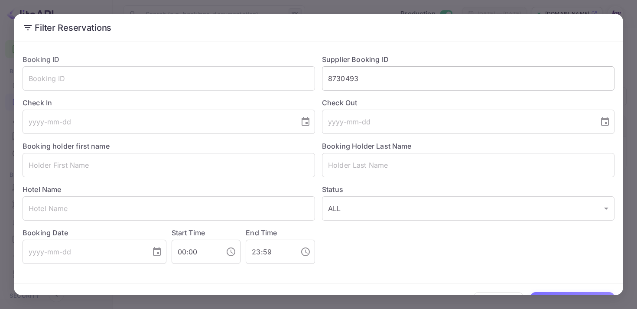
click at [341, 82] on input "8730493" at bounding box center [468, 78] width 293 height 24
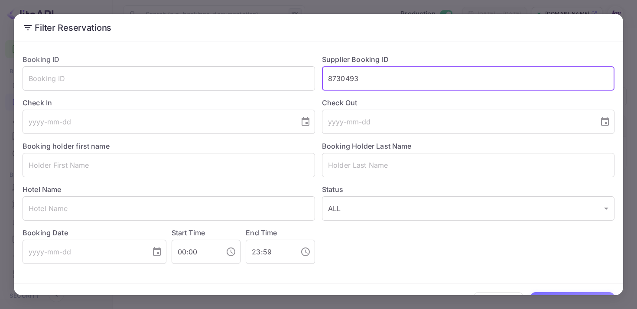
click at [341, 82] on input "8730493" at bounding box center [468, 78] width 293 height 24
paste input "8757668"
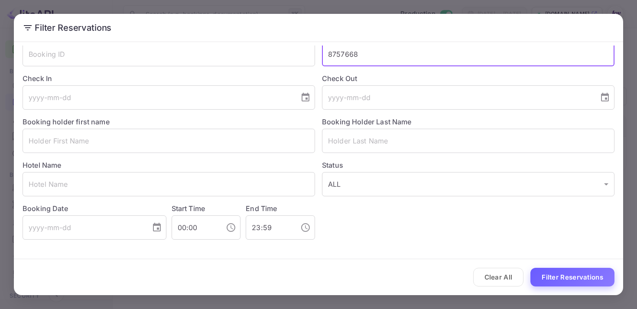
type input "8757668"
click at [563, 271] on button "Filter Reservations" at bounding box center [573, 277] width 84 height 19
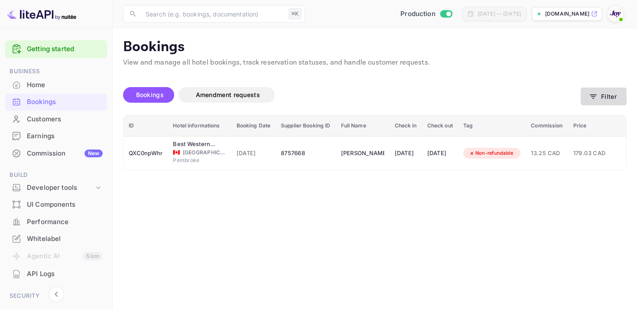
click at [598, 91] on button "Filter" at bounding box center [604, 97] width 46 height 18
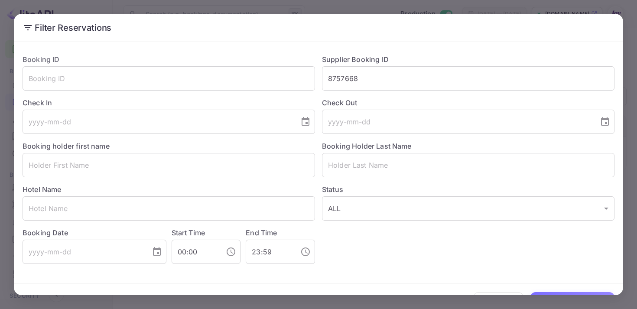
scroll to position [20, 0]
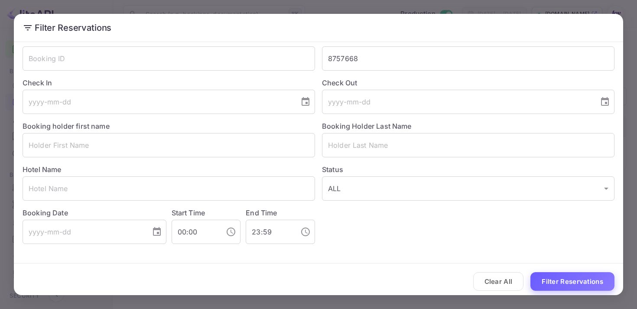
click at [561, 283] on button "Filter Reservations" at bounding box center [573, 281] width 84 height 19
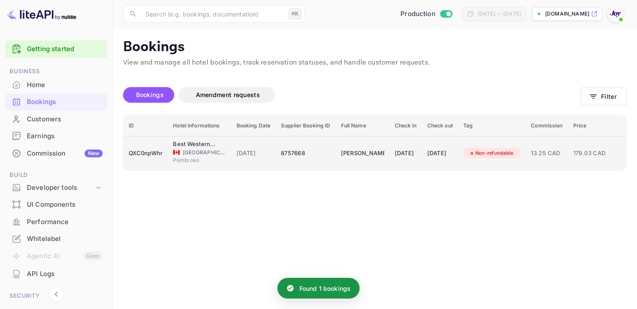
click at [444, 151] on div "[DATE]" at bounding box center [440, 154] width 26 height 14
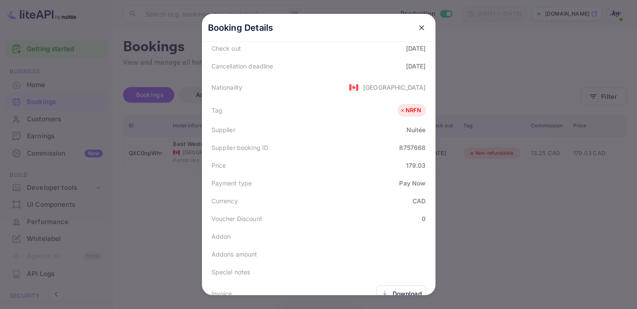
scroll to position [253, 0]
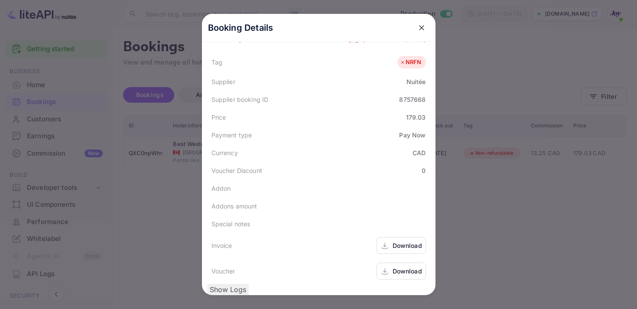
click at [394, 241] on div "Download" at bounding box center [407, 245] width 29 height 9
click at [410, 267] on div "Download" at bounding box center [407, 271] width 29 height 9
